Goal: Task Accomplishment & Management: Manage account settings

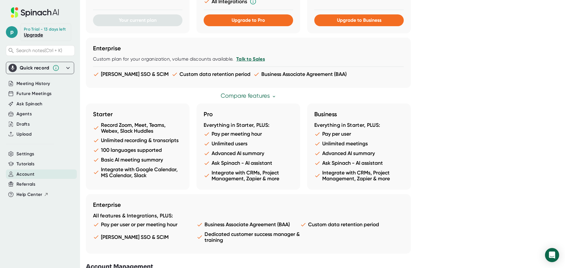
scroll to position [281, 0]
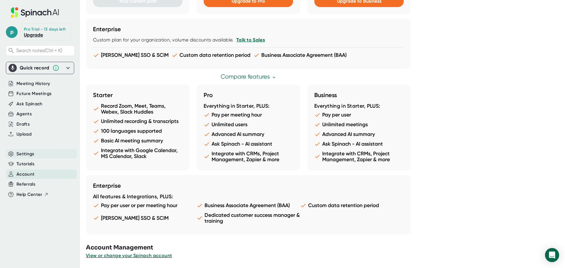
click at [27, 154] on span "Settings" at bounding box center [25, 154] width 18 height 7
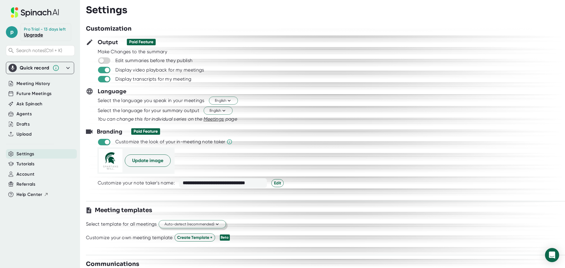
click at [208, 223] on span "Auto-detect (recommended)" at bounding box center [193, 225] width 56 height 6
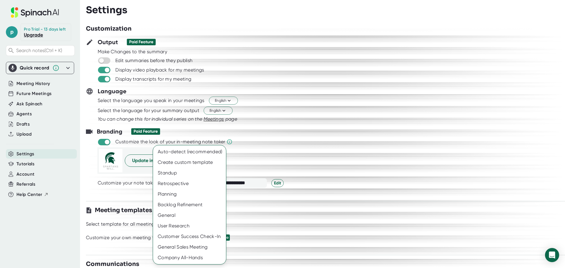
click at [271, 211] on div at bounding box center [282, 134] width 565 height 268
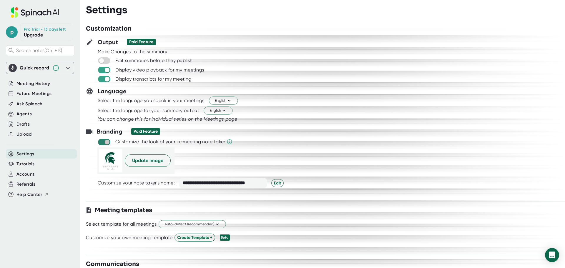
click at [105, 143] on input "checkbox" at bounding box center [107, 142] width 17 height 5
checkbox input "false"
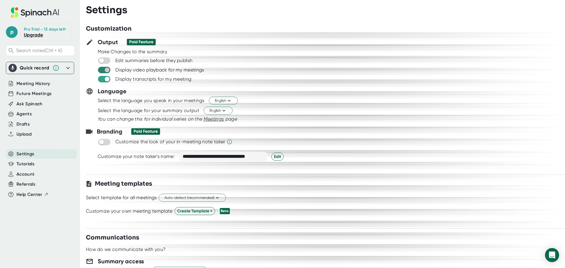
click at [103, 71] on input "checkbox" at bounding box center [107, 69] width 17 height 5
checkbox input "false"
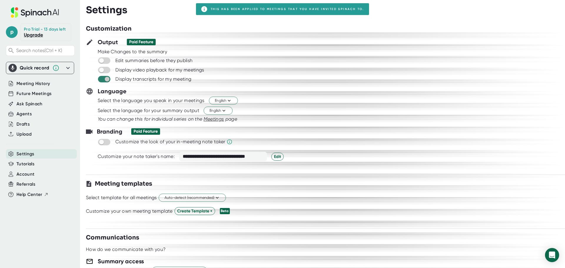
click at [110, 79] on input "checkbox" at bounding box center [107, 79] width 17 height 5
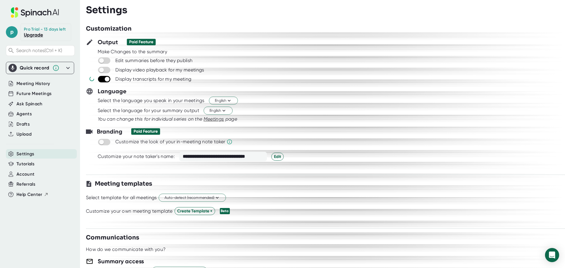
checkbox input "false"
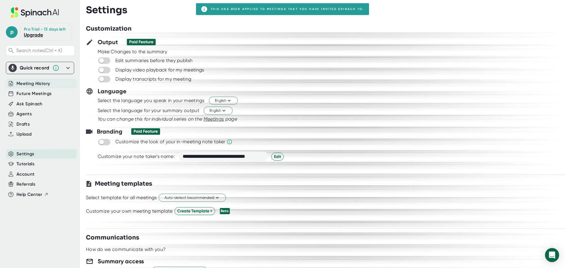
click at [37, 86] on span "Meeting History" at bounding box center [33, 83] width 34 height 7
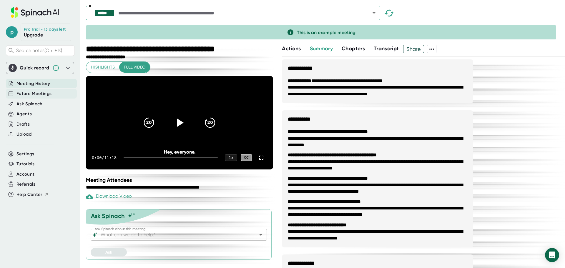
click at [42, 95] on span "Future Meetings" at bounding box center [33, 93] width 35 height 7
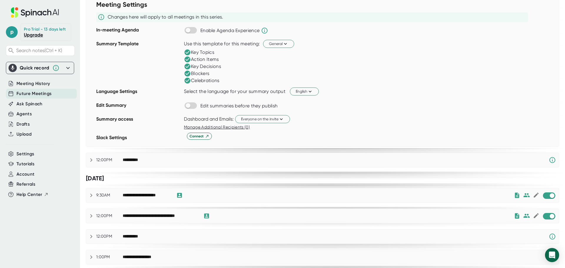
scroll to position [587, 0]
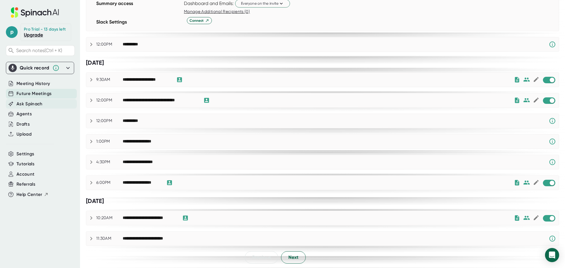
drag, startPoint x: 22, startPoint y: 103, endPoint x: 34, endPoint y: 95, distance: 15.0
click at [34, 95] on div "p Pro Trial - 13 days left Upgrade Search notes (Ctrl + K) Quick record Include…" at bounding box center [40, 130] width 80 height 261
click at [30, 82] on span "Meeting History" at bounding box center [33, 83] width 34 height 7
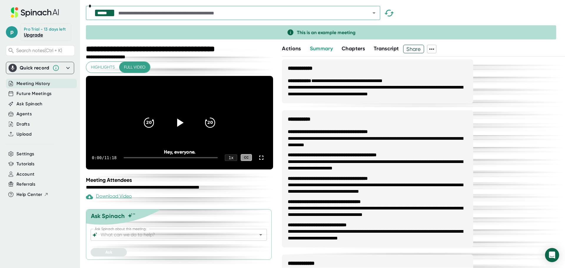
click at [69, 66] on icon at bounding box center [67, 67] width 7 height 7
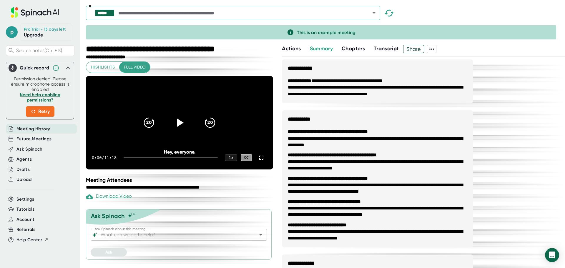
click at [54, 11] on icon at bounding box center [54, 12] width 5 height 6
click at [29, 215] on div "Account" at bounding box center [41, 220] width 71 height 10
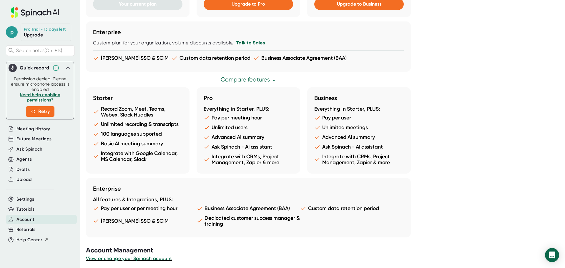
scroll to position [281, 0]
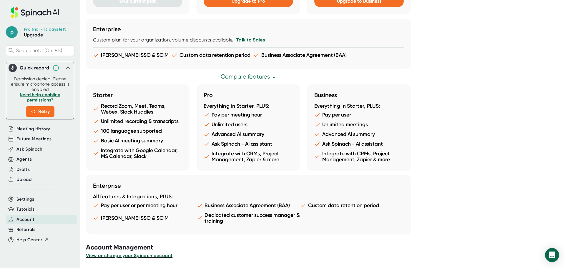
click at [114, 256] on span "View or change your Spinach account" at bounding box center [129, 256] width 87 height 6
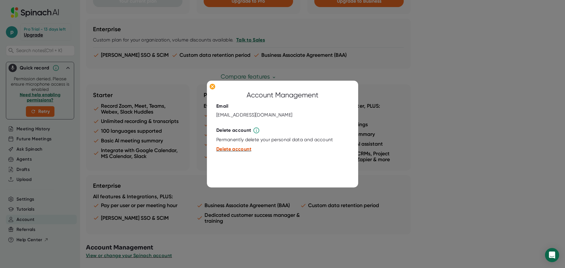
click at [244, 150] on span "Delete account" at bounding box center [233, 150] width 35 height 6
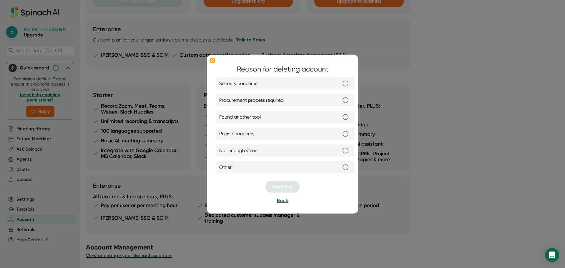
click at [269, 120] on label "Found another tool" at bounding box center [285, 117] width 132 height 12
click at [339, 120] on input "Found another tool" at bounding box center [345, 117] width 12 height 12
radio input "true"
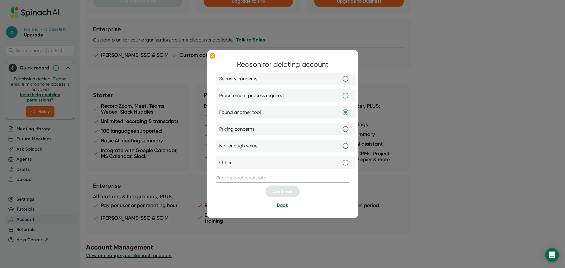
click at [260, 132] on label "Pricing concerns" at bounding box center [285, 129] width 132 height 12
click at [339, 132] on input "Pricing concerns" at bounding box center [345, 129] width 12 height 12
radio input "true"
click at [258, 145] on label "Not enough value" at bounding box center [285, 146] width 132 height 12
click at [339, 145] on input "Not enough value" at bounding box center [345, 146] width 12 height 12
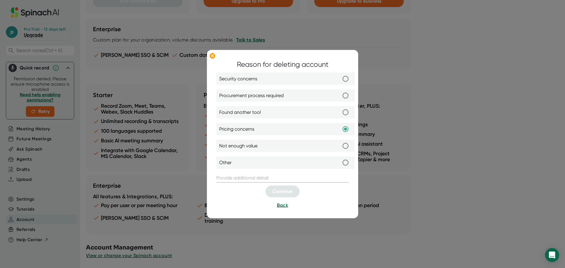
radio input "true"
click at [258, 155] on div at bounding box center [282, 155] width 132 height 3
click at [259, 164] on label "Other" at bounding box center [285, 163] width 132 height 12
click at [339, 164] on input "Other" at bounding box center [345, 163] width 12 height 12
radio input "true"
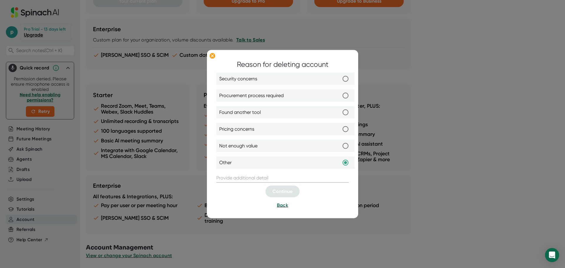
click at [264, 180] on input "text" at bounding box center [282, 177] width 132 height 9
type input "p"
type input "found another way!"
click at [271, 186] on button "Continue" at bounding box center [283, 192] width 34 height 12
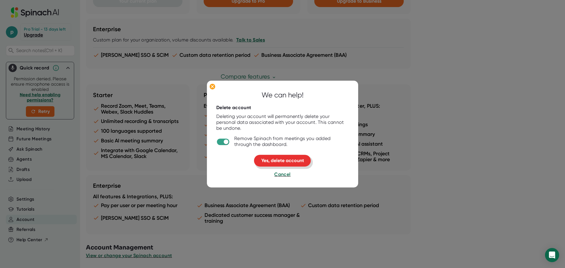
click at [275, 164] on button "Yes, delete account" at bounding box center [282, 161] width 57 height 12
